Goal: Task Accomplishment & Management: Use online tool/utility

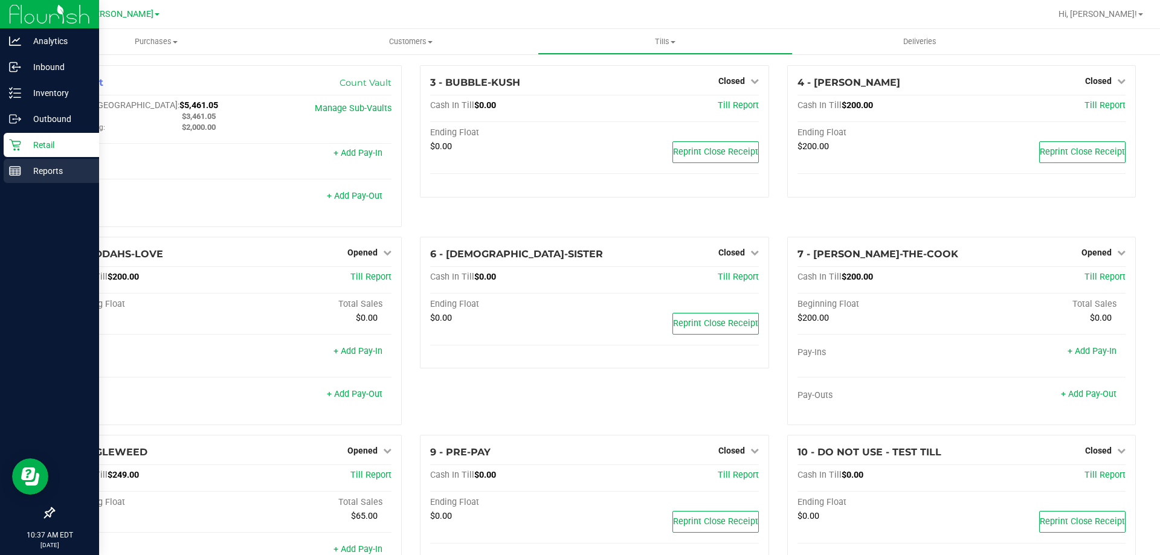
click at [21, 166] on icon at bounding box center [15, 171] width 12 height 12
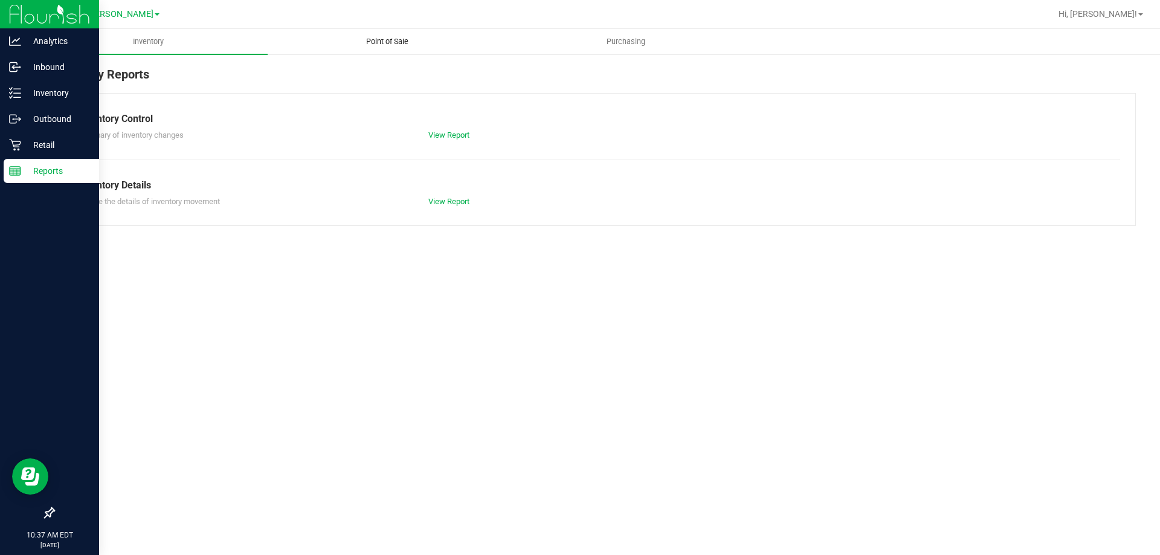
click at [386, 36] on uib-tab-heading "Point of Sale" at bounding box center [387, 42] width 238 height 24
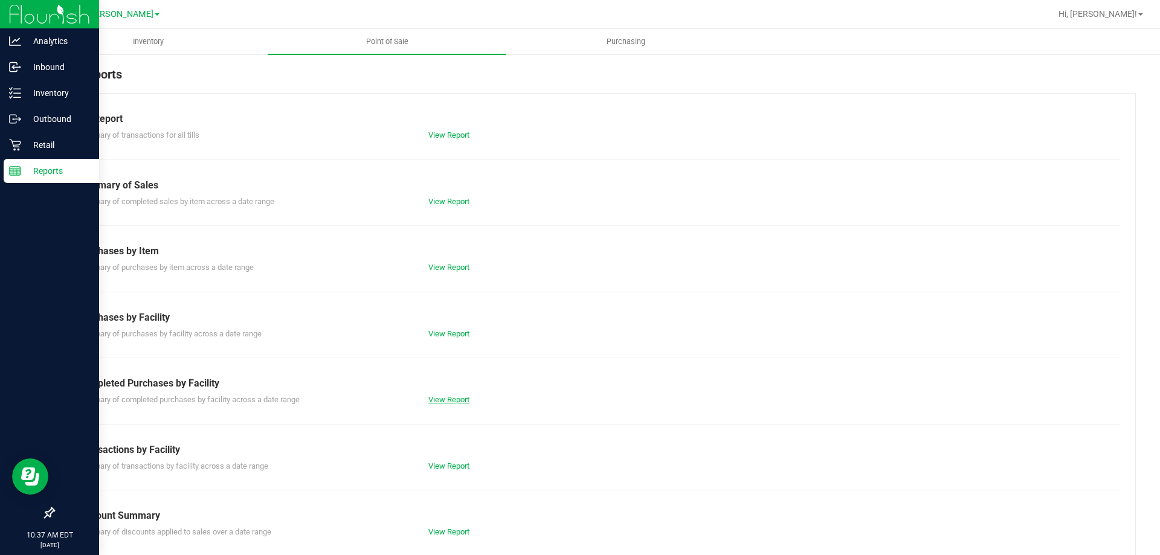
click at [429, 396] on link "View Report" at bounding box center [448, 399] width 41 height 9
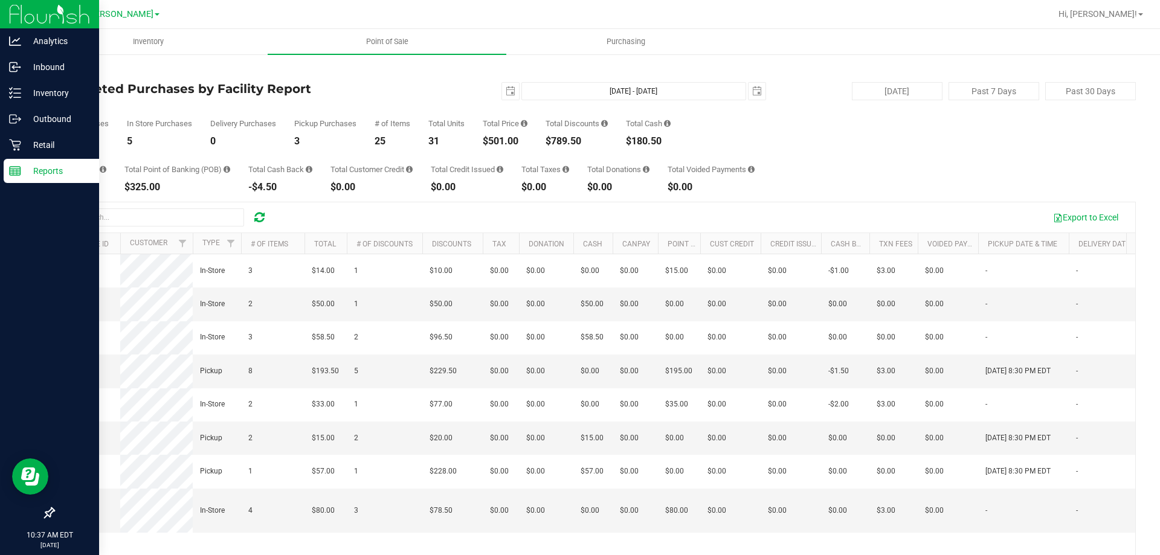
click at [391, 215] on div "Export to Excel" at bounding box center [702, 217] width 848 height 21
